Goal: Feedback & Contribution: Submit feedback/report problem

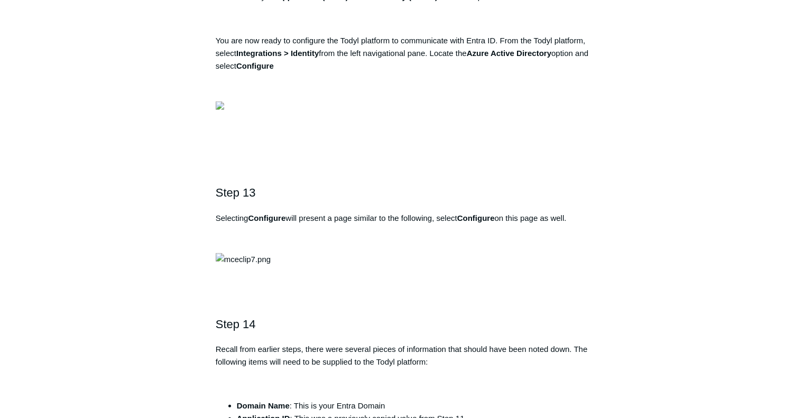
scroll to position [2578, 0]
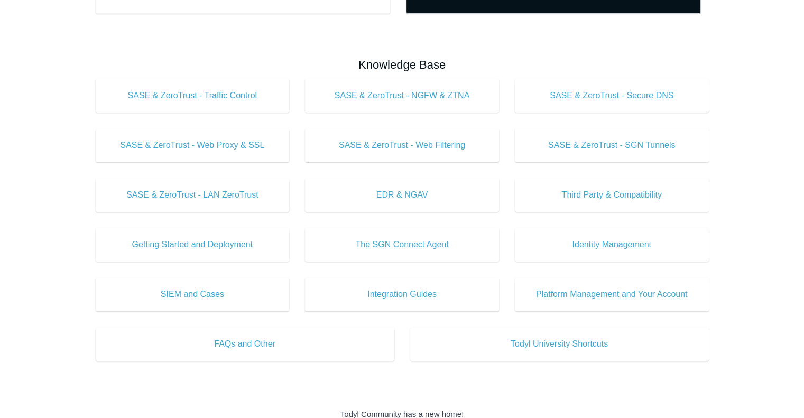
scroll to position [312, 0]
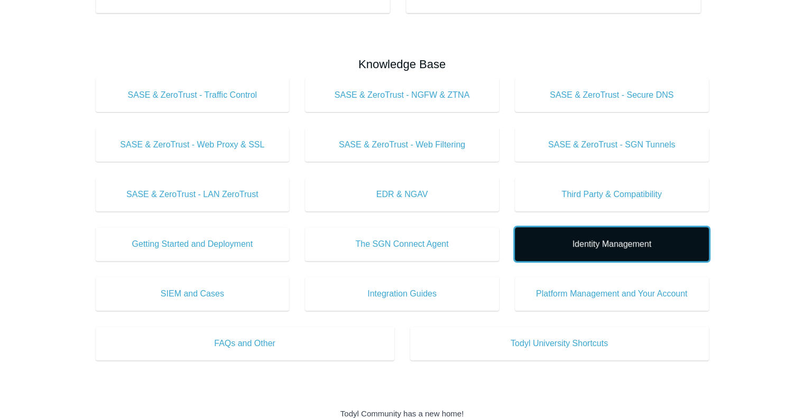
click at [627, 248] on span "Identity Management" at bounding box center [611, 244] width 162 height 13
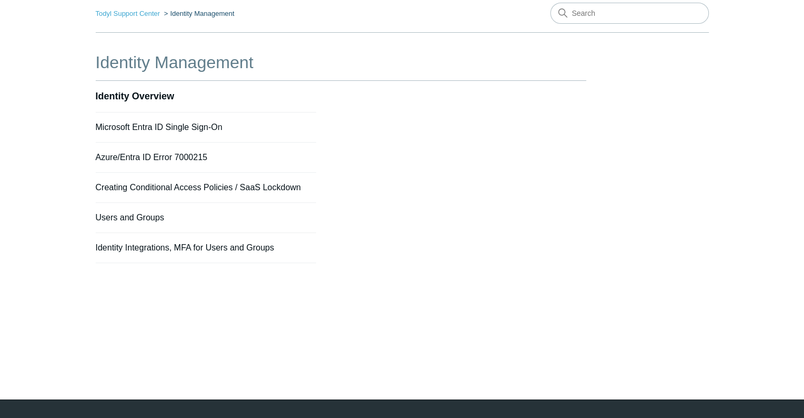
scroll to position [46, 0]
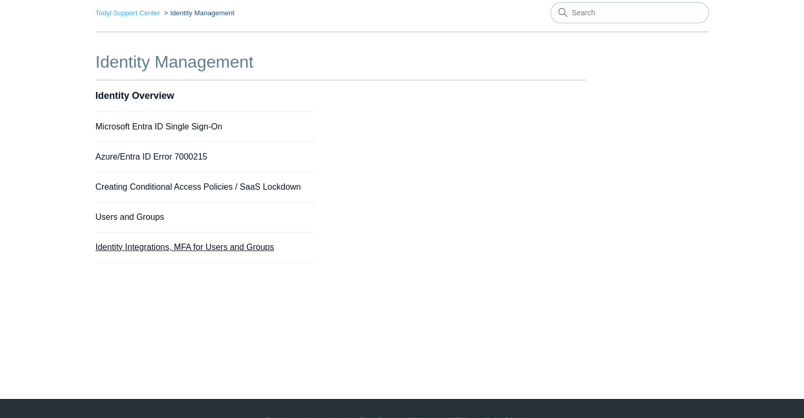
click at [181, 247] on link "Identity Integrations, MFA for Users and Groups" at bounding box center [185, 247] width 179 height 9
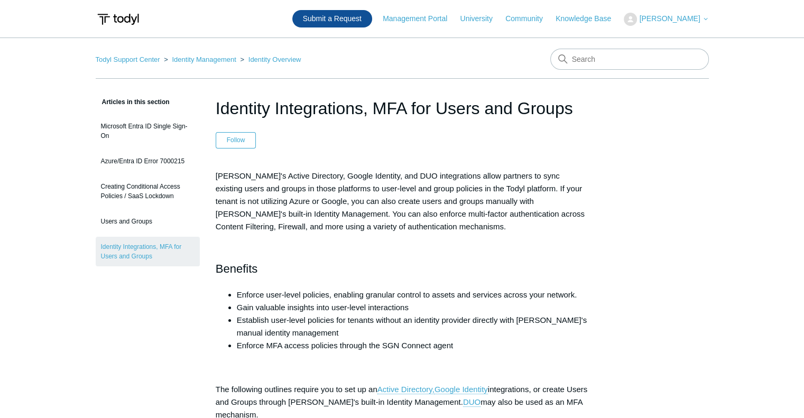
click at [351, 16] on link "Submit a Request" at bounding box center [332, 18] width 80 height 17
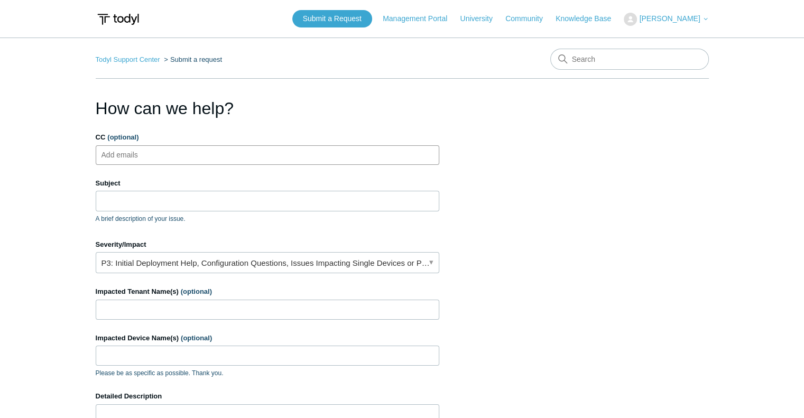
click at [206, 156] on ul "Add emails" at bounding box center [267, 155] width 343 height 20
click at [184, 207] on input "Subject" at bounding box center [267, 201] width 343 height 20
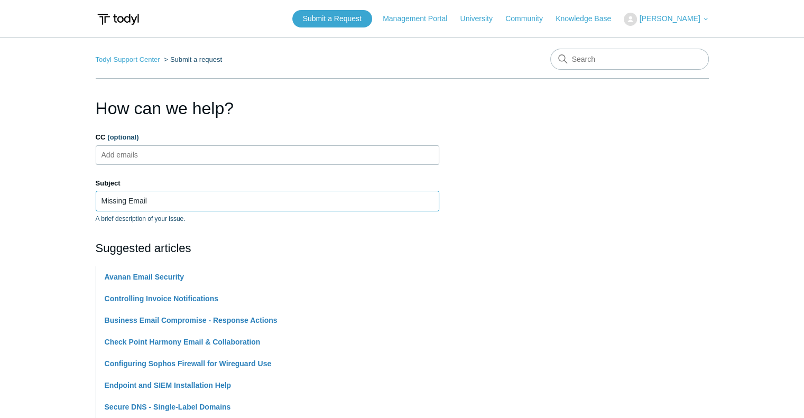
type input "Missing Email"
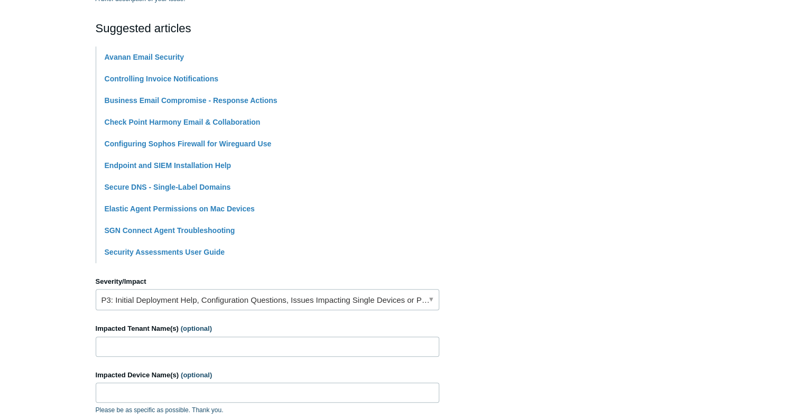
scroll to position [222, 0]
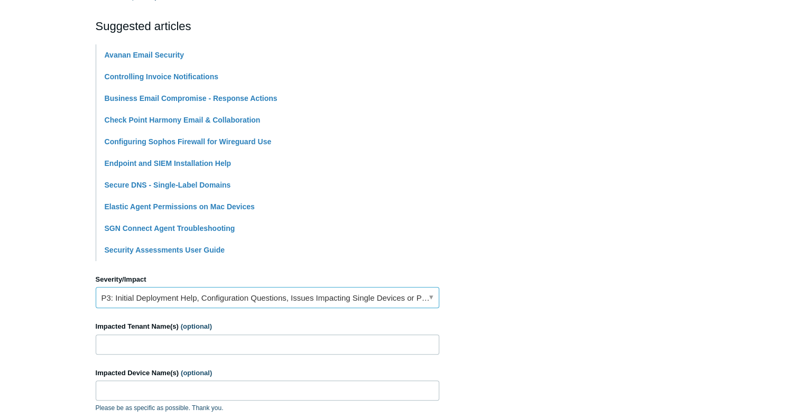
click at [398, 292] on link "P3: Initial Deployment Help, Configuration Questions, Issues Impacting Single D…" at bounding box center [267, 297] width 343 height 21
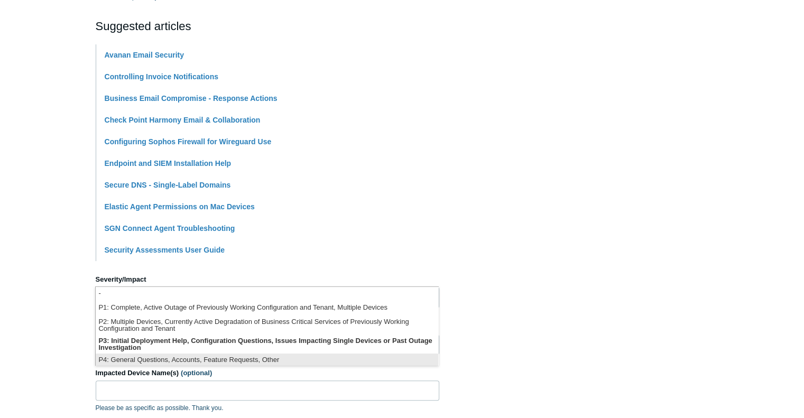
scroll to position [2, 0]
click at [302, 351] on li "P4: General Questions, Accounts, Feature Requests, Other" at bounding box center [267, 358] width 342 height 14
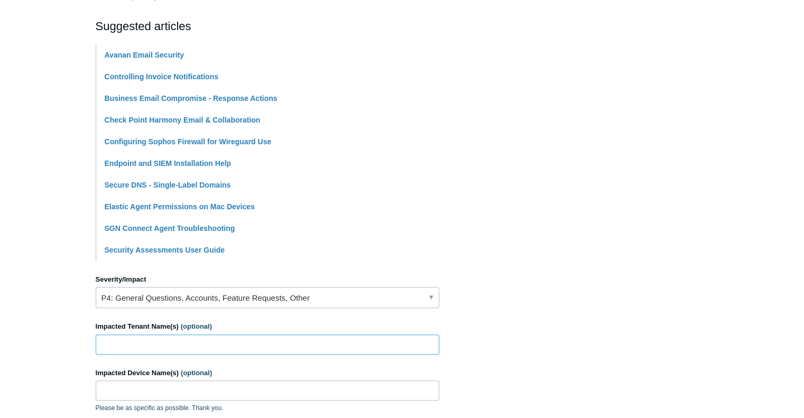
click at [277, 345] on input "Impacted Tenant Name(s) (optional)" at bounding box center [267, 344] width 343 height 20
type input "[US_STATE] Next capital"
click at [182, 390] on input "Impacted Device Name(s) (optional)" at bounding box center [267, 390] width 343 height 20
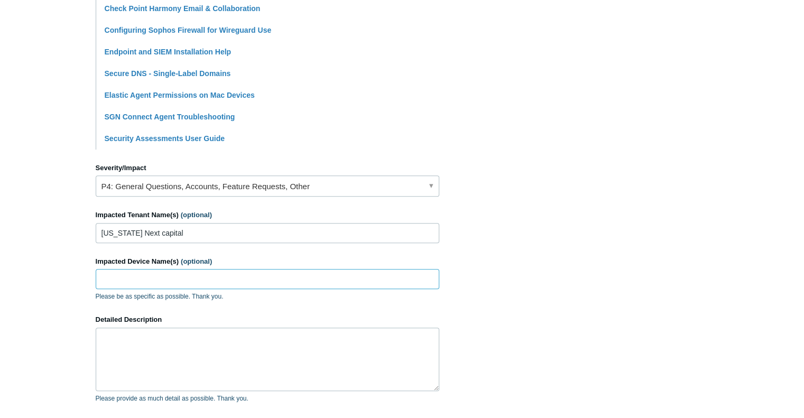
scroll to position [334, 0]
click at [220, 279] on input "Impacted Device Name(s) (optional)" at bounding box center [267, 278] width 343 height 20
paste input "DESKTOP-7IG11M3"
type input "DESKTOP-7IG11M3"
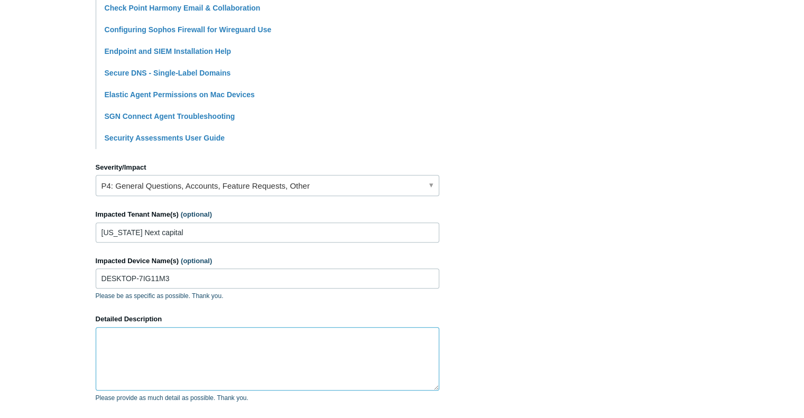
click at [179, 367] on textarea "Detailed Description" at bounding box center [267, 358] width 343 height 63
type textarea "E"
type textarea "a"
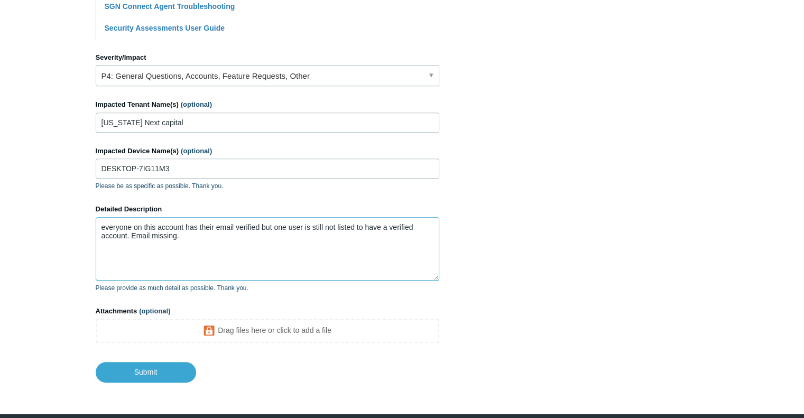
scroll to position [480, 0]
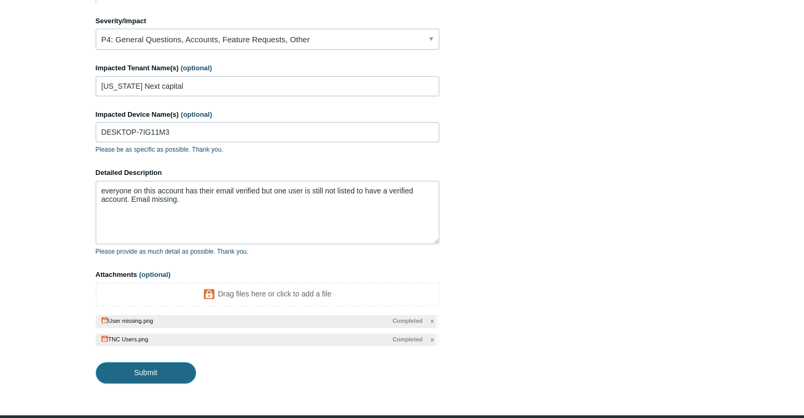
click at [170, 371] on input "Submit" at bounding box center [146, 372] width 100 height 21
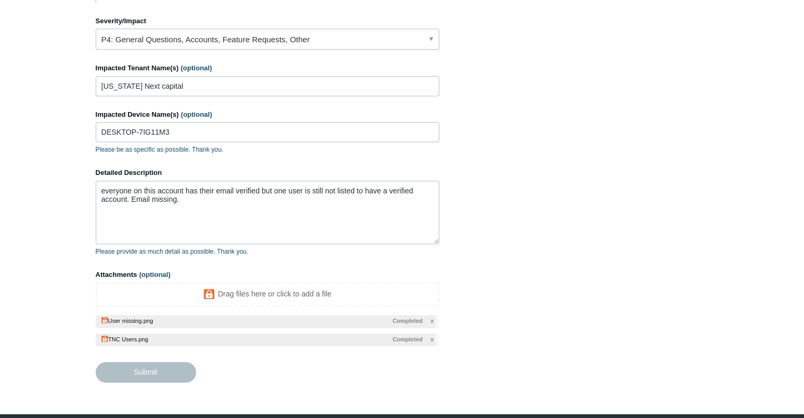
type textarea "everyone on this account has their email verified but one user is still not lis…"
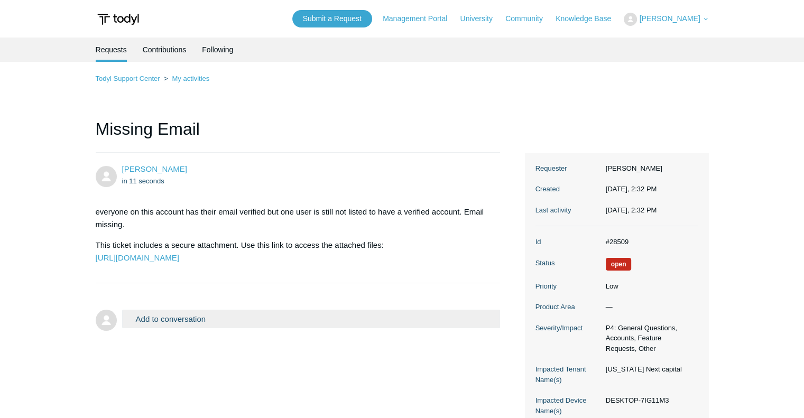
click at [31, 172] on main "Requests Contributions Following Todyl Support Center My activities Missing Ema…" at bounding box center [402, 232] width 804 height 389
click at [276, 154] on li "CJ Prince 35 minutes ago everyone on this account has their email verified but …" at bounding box center [298, 218] width 405 height 130
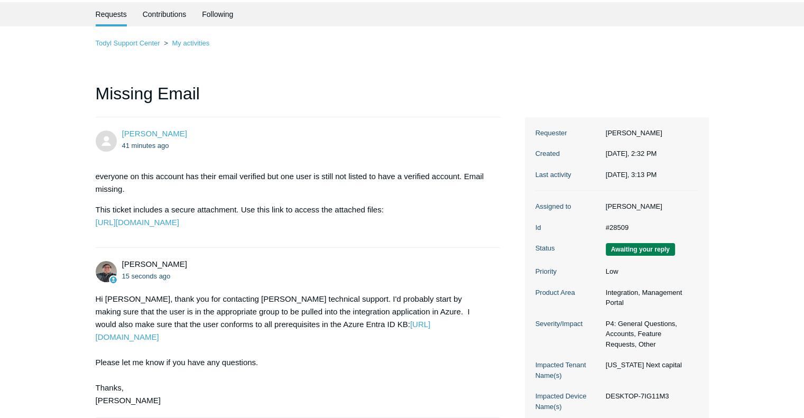
scroll to position [36, 0]
click at [332, 341] on link "[URL][DOMAIN_NAME]" at bounding box center [263, 330] width 335 height 22
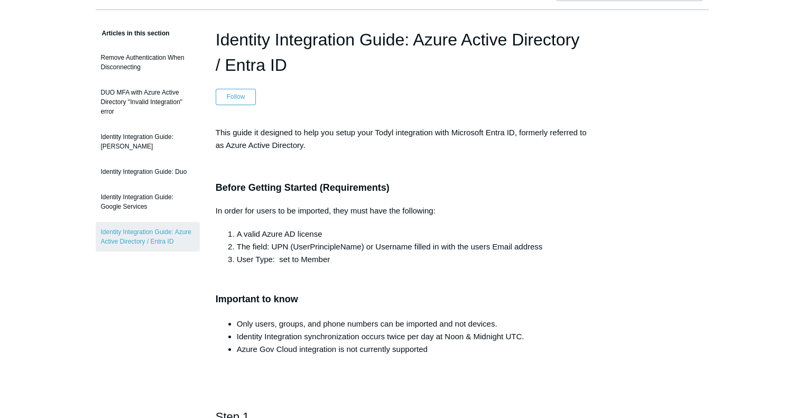
scroll to position [69, 0]
drag, startPoint x: 323, startPoint y: 231, endPoint x: 262, endPoint y: 227, distance: 61.9
click at [262, 228] on li "A valid Azure AD license" at bounding box center [413, 233] width 352 height 13
click at [571, 323] on li "Only users, groups, and phone numbers can be imported and not devices." at bounding box center [413, 323] width 352 height 13
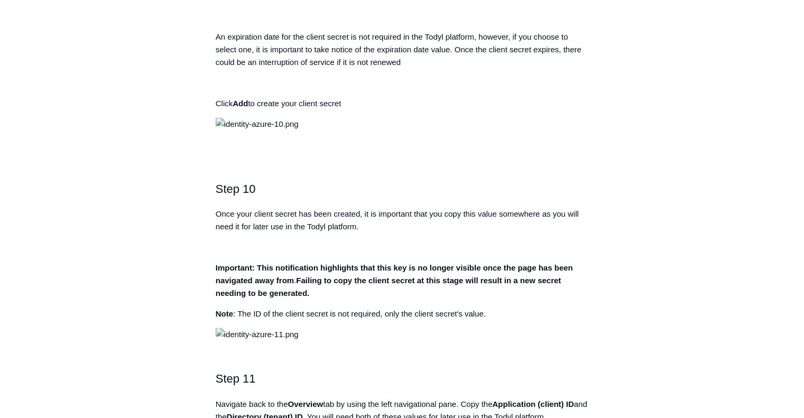
scroll to position [1790, 0]
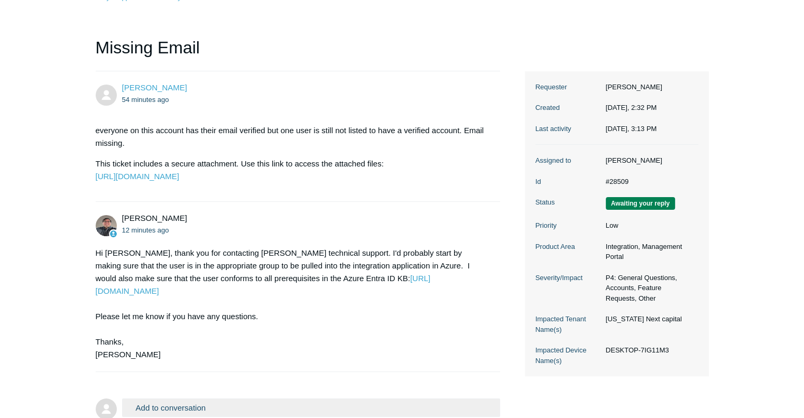
scroll to position [83, 0]
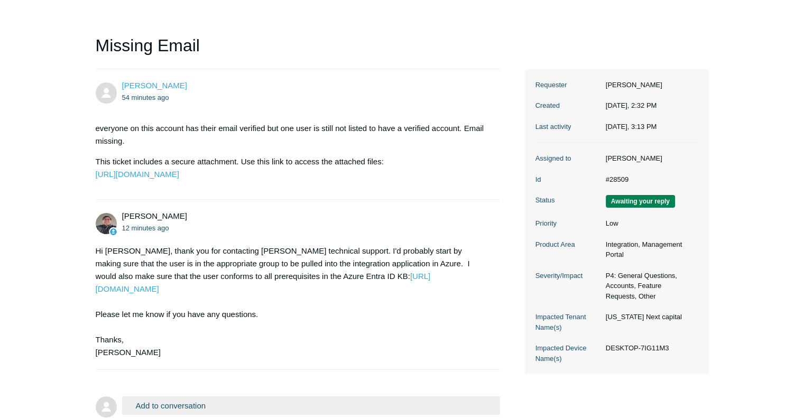
click at [481, 35] on h1 "Missing Email" at bounding box center [298, 51] width 405 height 36
click at [581, 31] on div "Todyl Support Center My activities Missing Email [PERSON_NAME] 54 minutes ago e…" at bounding box center [402, 215] width 613 height 452
click at [71, 125] on main "Requests Contributions Following Todyl Support Center My activities Missing Ema…" at bounding box center [402, 197] width 804 height 487
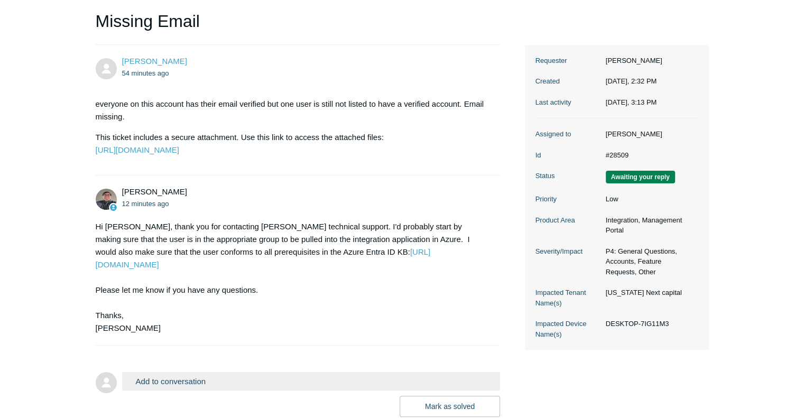
scroll to position [107, 0]
